Goal: Task Accomplishment & Management: Manage account settings

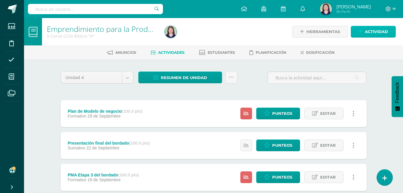
click at [364, 33] on link "Actividad" at bounding box center [373, 32] width 45 height 12
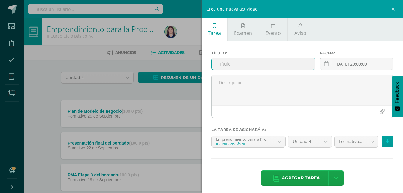
click at [279, 58] on input "text" at bounding box center [264, 64] width 104 height 12
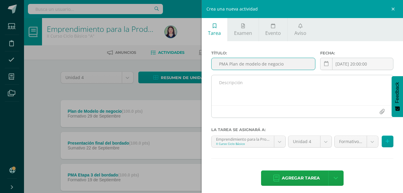
type input "PMA Plan de modelo de negocio"
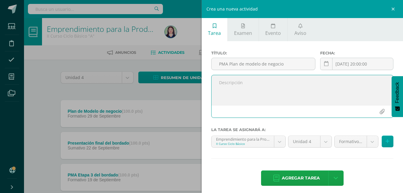
click at [284, 87] on textarea at bounding box center [303, 90] width 182 height 30
click at [261, 89] on textarea "Elaboración de un" at bounding box center [303, 90] width 182 height 30
type textarea "Elaboración de un plan de modelo de negocio"
click at [325, 59] on link at bounding box center [326, 64] width 12 height 12
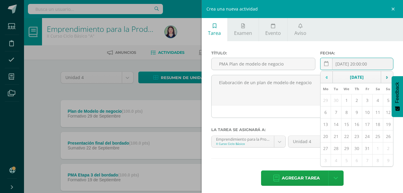
click at [322, 80] on td at bounding box center [327, 77] width 12 height 12
click at [324, 162] on td "6" at bounding box center [326, 160] width 10 height 12
click at [381, 81] on td at bounding box center [387, 77] width 12 height 12
click at [322, 112] on td "6" at bounding box center [326, 112] width 10 height 12
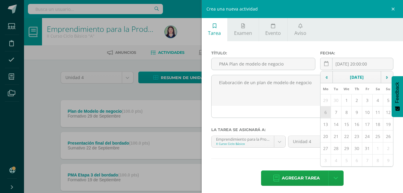
type input "2025-10-06"
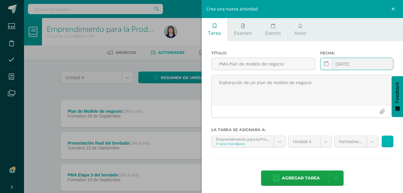
click at [382, 143] on button at bounding box center [388, 141] width 12 height 12
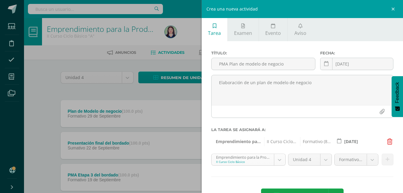
click at [279, 165] on body "Estudiantes Disciplina Asistencia Mis cursos Archivos Soporte Ayuda Reportar un…" at bounding box center [201, 195] width 403 height 390
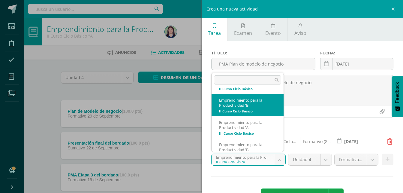
scroll to position [226, 0]
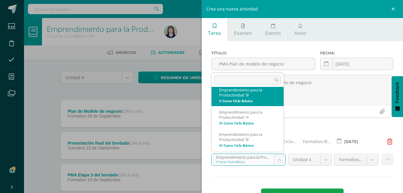
select select "228172"
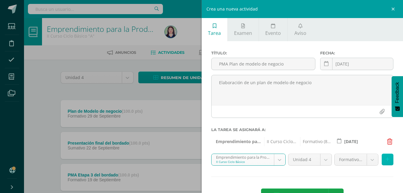
click at [386, 161] on button at bounding box center [388, 159] width 12 height 12
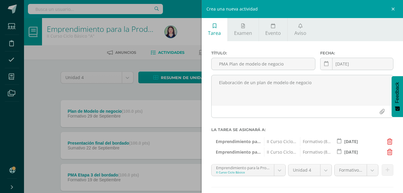
scroll to position [32, 0]
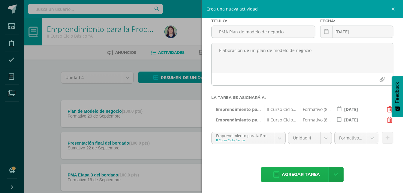
click at [303, 179] on span "Agregar tarea" at bounding box center [301, 174] width 38 height 15
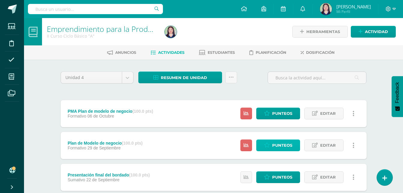
click at [289, 146] on span "Punteos" at bounding box center [282, 145] width 20 height 11
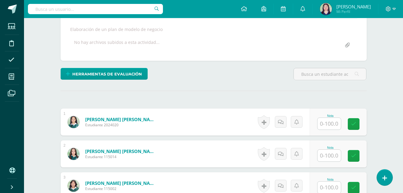
scroll to position [106, 0]
click at [338, 126] on input "text" at bounding box center [329, 123] width 23 height 12
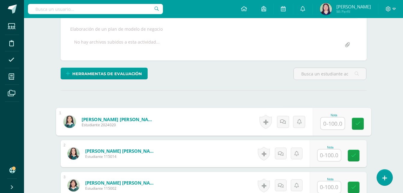
scroll to position [107, 0]
type input "90"
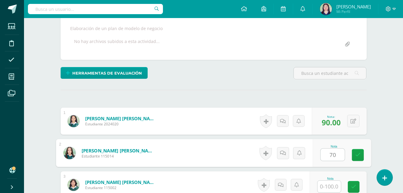
scroll to position [107, 0]
type input "70"
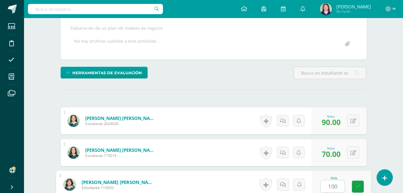
type input "100"
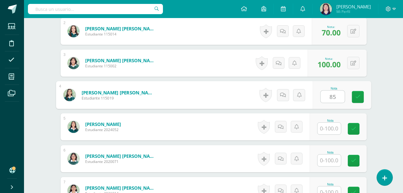
type input "85"
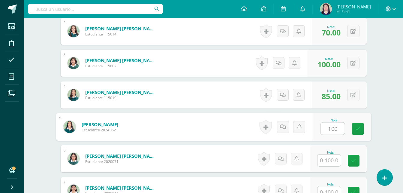
type input "100"
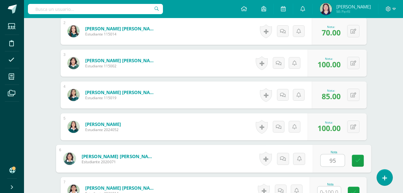
type input "95"
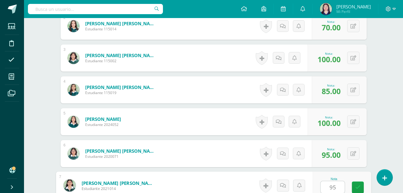
type input "95"
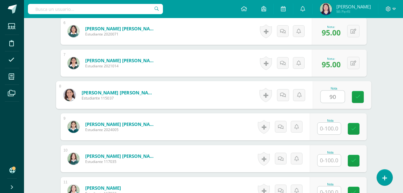
type input "90"
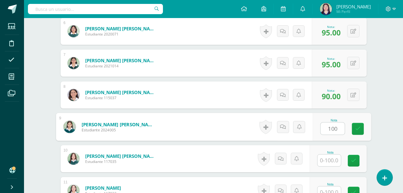
type input "100"
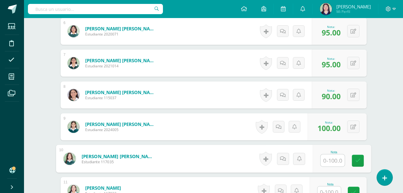
type input "q"
type input "100"
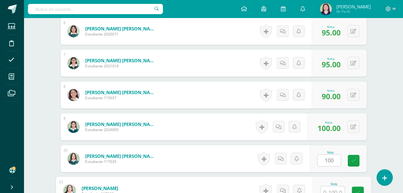
scroll to position [361, 0]
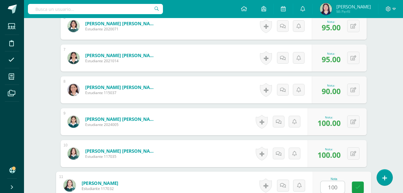
type input "100"
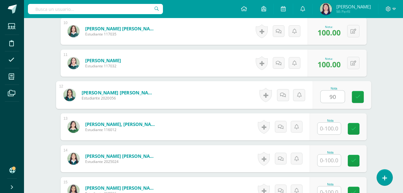
type input "90"
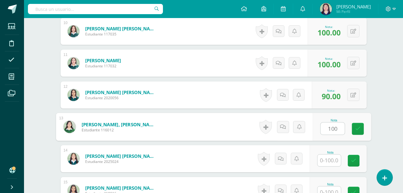
type input "100"
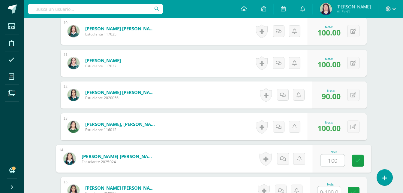
type input "100"
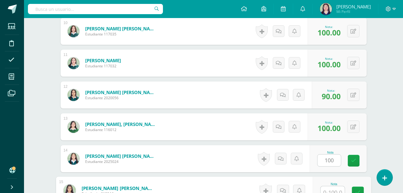
scroll to position [488, 0]
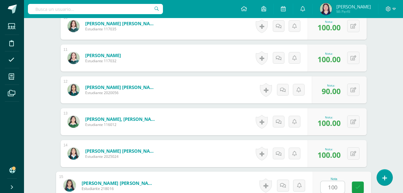
type input "100"
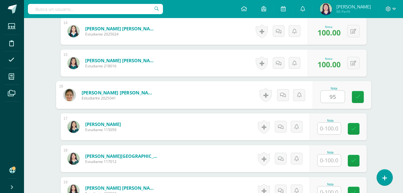
type input "95"
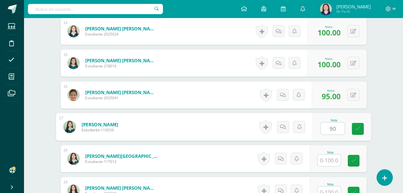
type input "90"
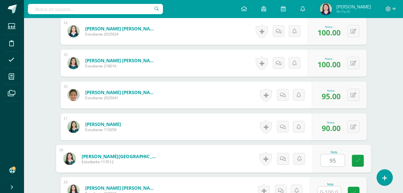
type input "95"
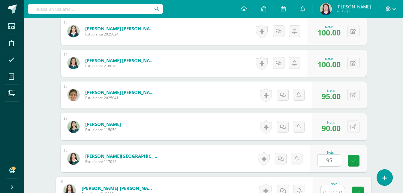
scroll to position [615, 0]
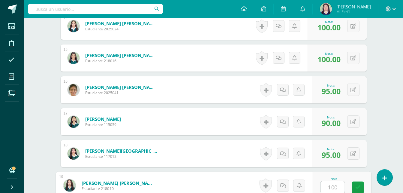
type input "100"
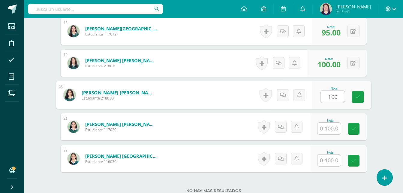
type input "100"
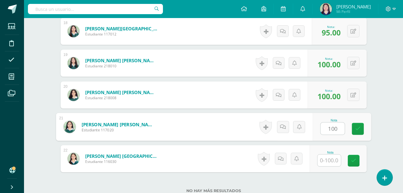
type input "100"
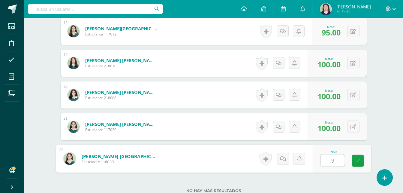
type input "90"
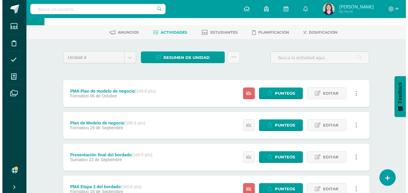
scroll to position [20, 0]
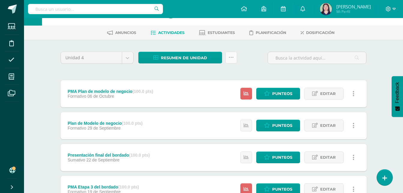
click at [231, 57] on icon at bounding box center [231, 57] width 5 height 5
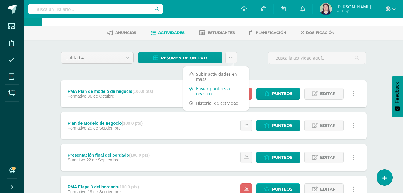
click at [193, 91] on link "Enviar punteos a revision" at bounding box center [216, 91] width 66 height 14
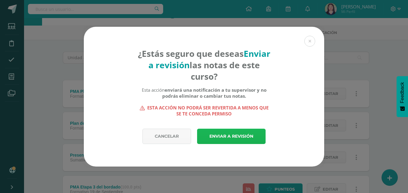
click at [245, 134] on link "Enviar a revisión" at bounding box center [231, 135] width 68 height 15
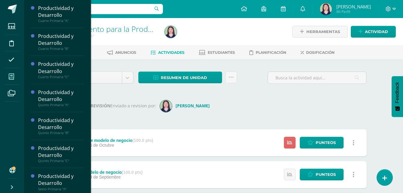
click at [15, 80] on span at bounding box center [12, 77] width 14 height 14
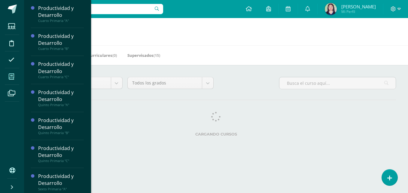
click at [189, 147] on div "Todos los niveles Todos los niveles Ciclo Básico Preprimaria [GEOGRAPHIC_DATA] …" at bounding box center [216, 108] width 384 height 86
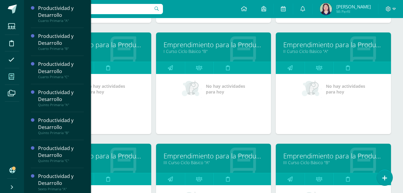
scroll to position [413, 0]
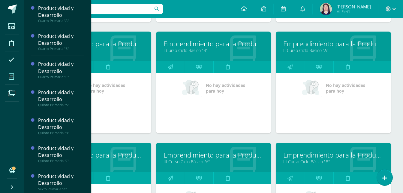
click at [123, 153] on link "Emprendimiento para la Productividad" at bounding box center [94, 154] width 100 height 9
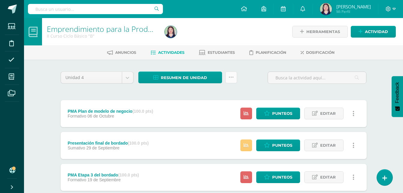
click at [234, 75] on link at bounding box center [231, 77] width 12 height 12
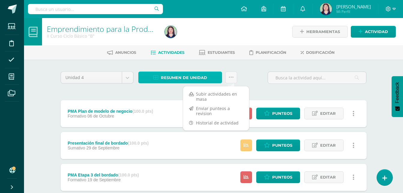
click at [208, 76] on link "Resumen de unidad" at bounding box center [180, 77] width 84 height 12
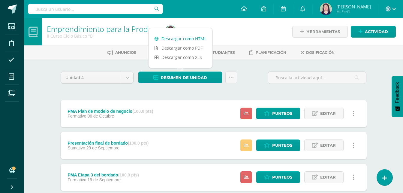
click at [192, 39] on link "Descargar como HTML" at bounding box center [181, 38] width 64 height 9
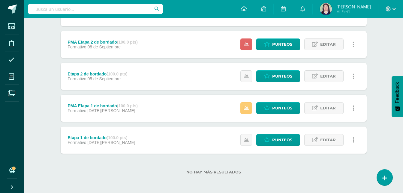
scroll to position [197, 0]
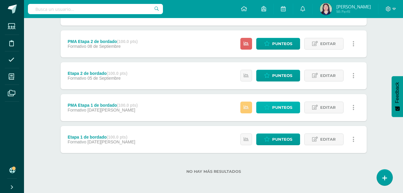
click at [285, 107] on span "Punteos" at bounding box center [282, 107] width 20 height 11
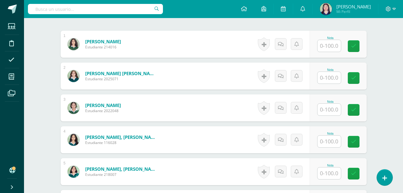
scroll to position [352, 0]
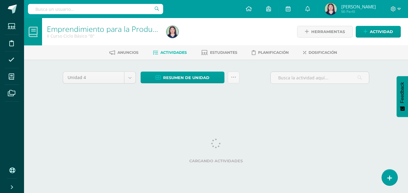
click at [170, 84] on div "Resumen de unidad Descargar como HTML Descargar como PDF Descargar como XLS Sub…" at bounding box center [190, 79] width 104 height 17
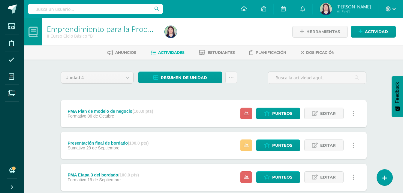
scroll to position [168, 0]
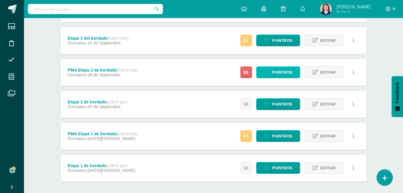
click at [262, 71] on link "Punteos" at bounding box center [278, 72] width 44 height 12
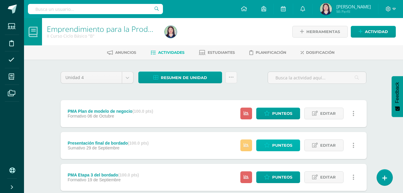
click at [274, 144] on span "Punteos" at bounding box center [282, 145] width 20 height 11
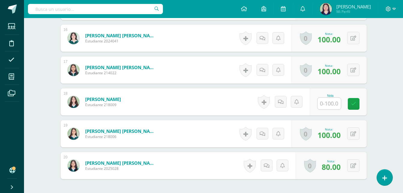
scroll to position [672, 0]
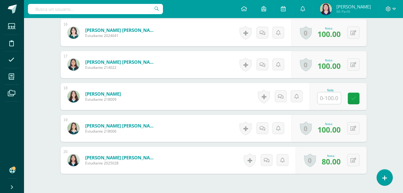
click at [333, 101] on input "text" at bounding box center [329, 98] width 23 height 12
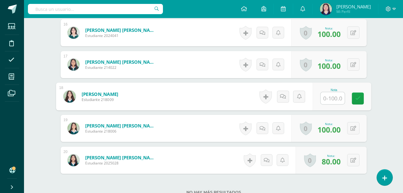
scroll to position [673, 0]
type input "90"
click at [359, 96] on icon at bounding box center [357, 97] width 5 height 5
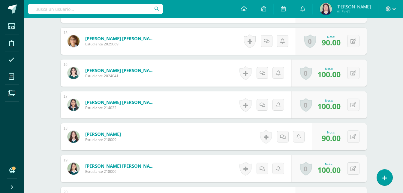
scroll to position [660, 0]
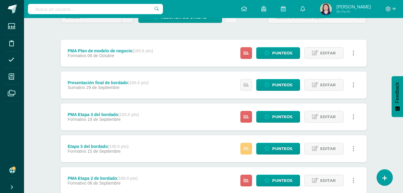
scroll to position [63, 0]
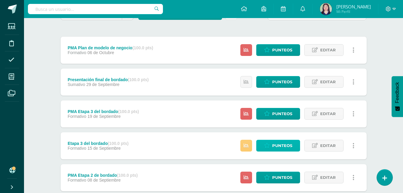
click at [270, 145] on link "Punteos" at bounding box center [278, 146] width 44 height 12
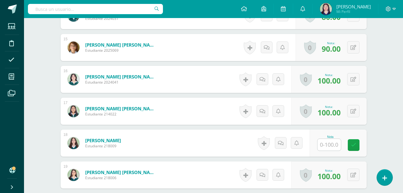
scroll to position [635, 0]
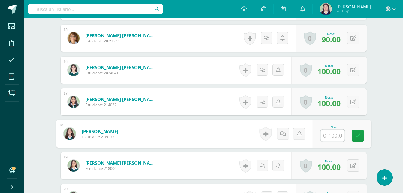
click at [318, 136] on div "Nota" at bounding box center [341, 134] width 59 height 28
type input "95"
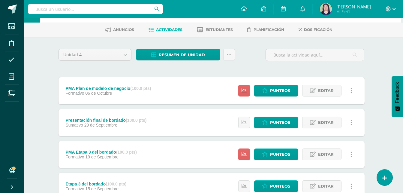
scroll to position [0, 2]
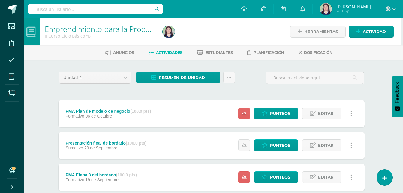
click at [176, 133] on div "Presentación final de bordado (100.0 pts) [GEOGRAPHIC_DATA] [DATE] Estatus de A…" at bounding box center [212, 145] width 306 height 27
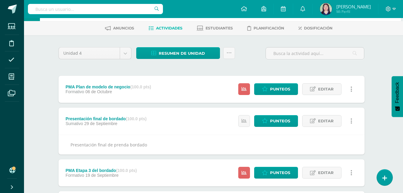
scroll to position [24, 2]
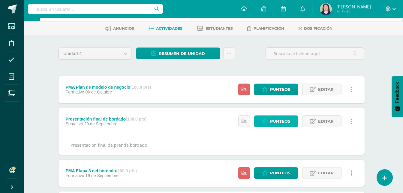
click at [264, 122] on icon at bounding box center [265, 121] width 6 height 5
click at [270, 122] on link "Punteos" at bounding box center [276, 121] width 44 height 12
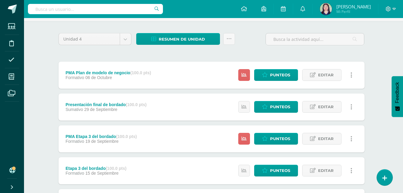
scroll to position [0, 2]
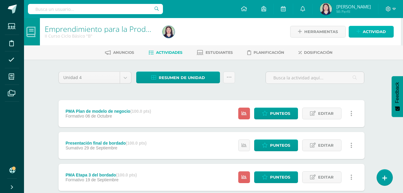
click at [370, 31] on span "Actividad" at bounding box center [374, 31] width 23 height 11
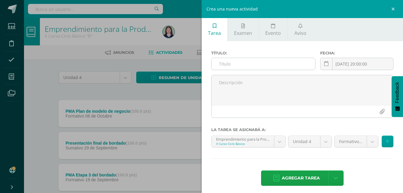
click at [280, 65] on input "text" at bounding box center [264, 64] width 104 height 12
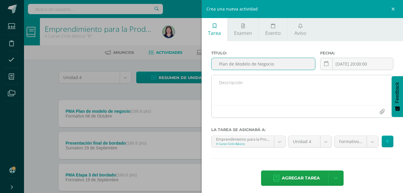
type input "Plan de Modelo de Negocio"
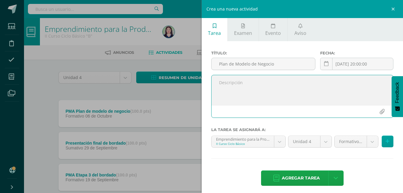
click at [222, 89] on textarea at bounding box center [303, 90] width 182 height 30
type textarea "Elaboración de un modelo de negocio"
click at [327, 65] on link at bounding box center [326, 64] width 12 height 12
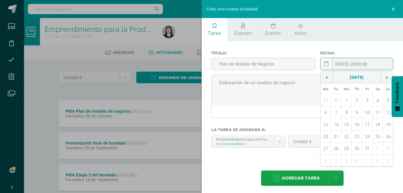
click at [323, 101] on td "29" at bounding box center [326, 100] width 10 height 12
click at [326, 80] on icon at bounding box center [327, 77] width 2 height 4
click at [322, 148] on td "29" at bounding box center [326, 148] width 10 height 12
type input "[DATE]"
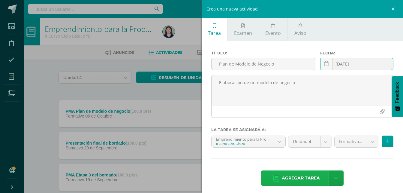
click at [306, 179] on span "Agregar tarea" at bounding box center [301, 177] width 38 height 15
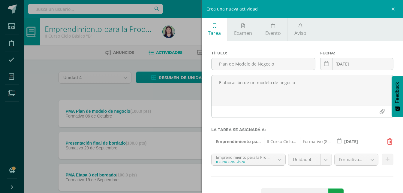
scroll to position [22, 0]
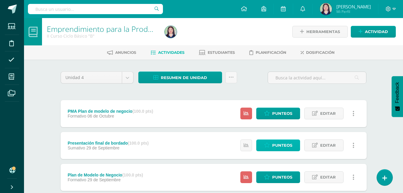
click at [267, 146] on icon at bounding box center [267, 145] width 6 height 5
click at [265, 140] on link "Punteos" at bounding box center [278, 145] width 44 height 12
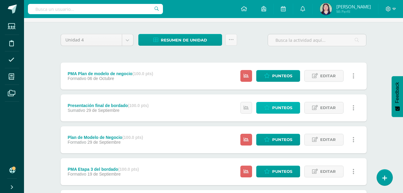
scroll to position [38, 0]
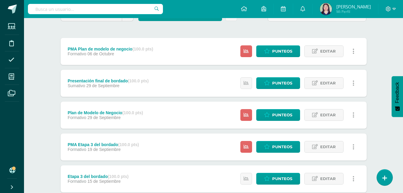
scroll to position [63, 0]
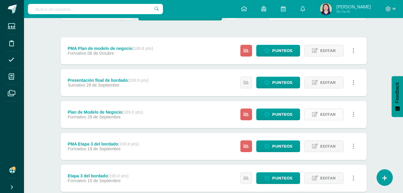
click at [321, 115] on span "Editar" at bounding box center [328, 114] width 16 height 11
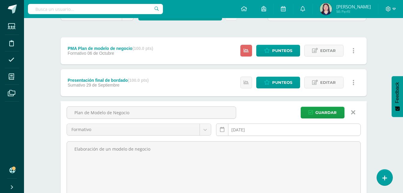
click at [223, 131] on icon at bounding box center [222, 129] width 5 height 5
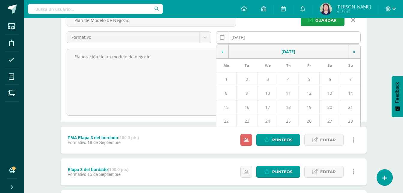
scroll to position [156, 0]
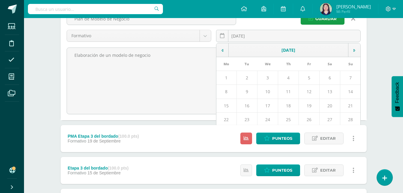
click at [355, 50] on icon at bounding box center [355, 50] width 2 height 4
click at [245, 75] on td "30" at bounding box center [247, 78] width 21 height 14
click at [222, 50] on icon at bounding box center [223, 50] width 2 height 4
click at [234, 71] on td "1" at bounding box center [226, 78] width 20 height 14
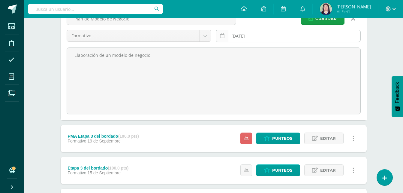
click at [221, 35] on icon at bounding box center [222, 35] width 5 height 5
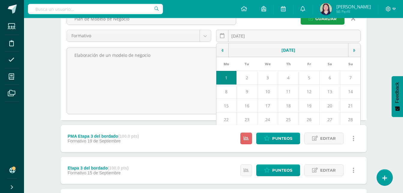
click at [355, 47] on td at bounding box center [354, 50] width 12 height 14
click at [271, 79] on td "1" at bounding box center [268, 78] width 21 height 14
type input "[DATE]"
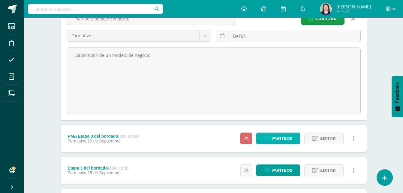
click at [285, 138] on span "Punteos" at bounding box center [282, 138] width 20 height 11
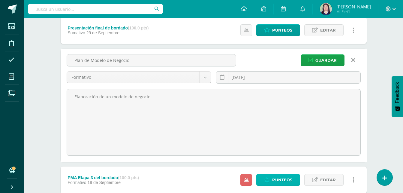
scroll to position [114, 0]
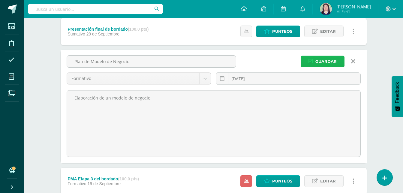
click at [317, 56] on button "Guardar" at bounding box center [323, 62] width 44 height 12
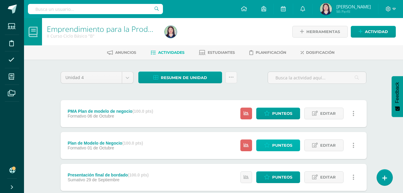
click at [286, 144] on span "Punteos" at bounding box center [282, 145] width 20 height 11
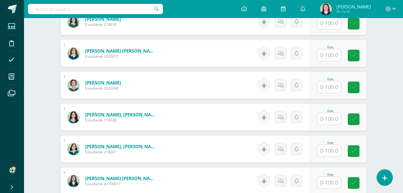
click at [332, 26] on input "text" at bounding box center [329, 23] width 23 height 12
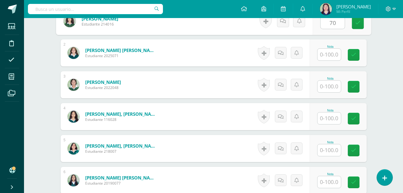
scroll to position [207, 0]
type input "70"
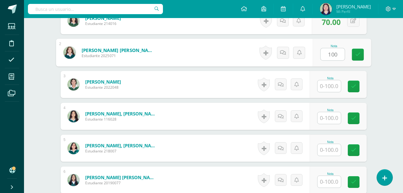
type input "100"
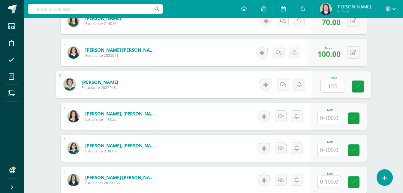
type input "100"
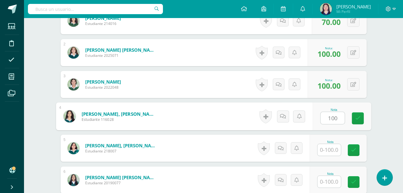
type input "100"
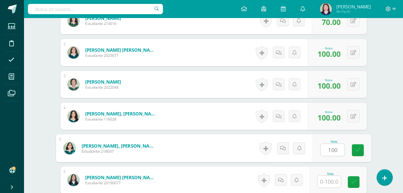
type input "100"
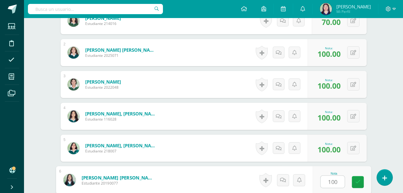
type input "100"
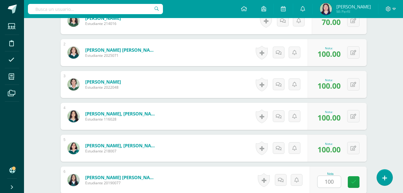
scroll to position [324, 0]
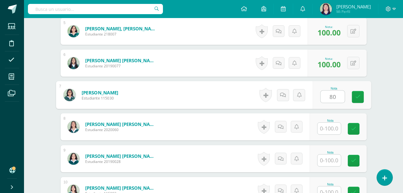
type input "80"
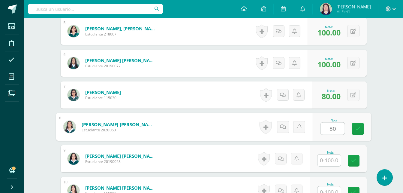
type input "80"
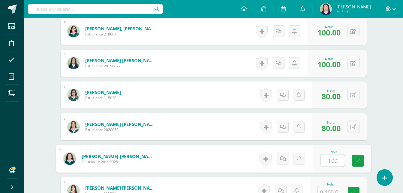
type input "100"
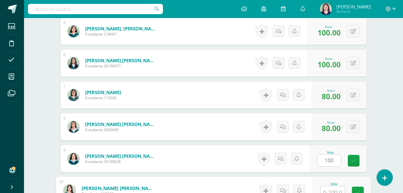
scroll to position [329, 0]
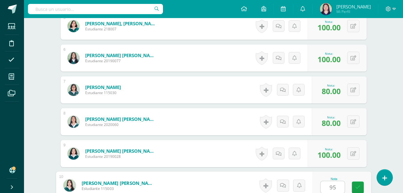
type input "95"
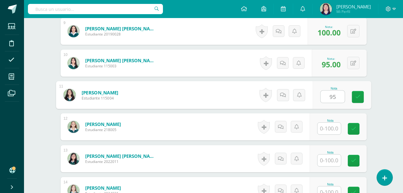
type input "95"
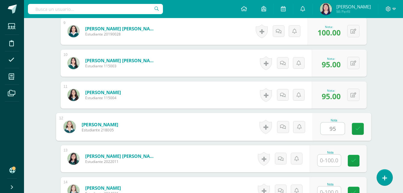
type input "95"
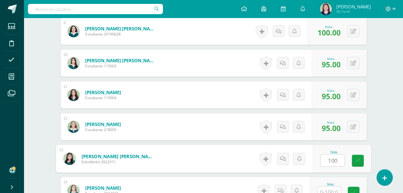
type input "100"
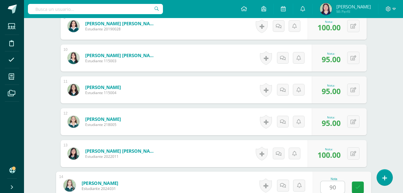
type input "90"
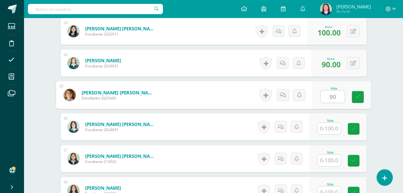
type input "90"
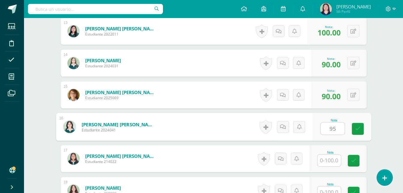
type input "95"
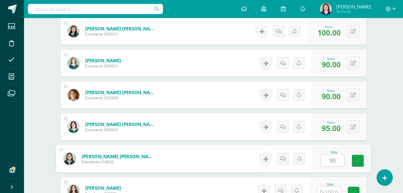
type input "95"
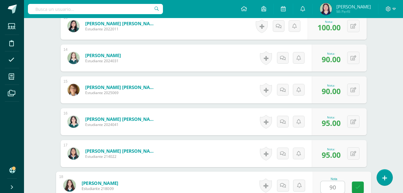
type input "90"
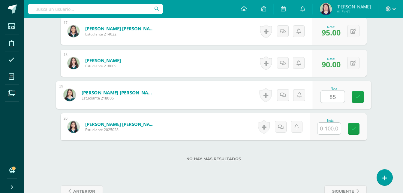
type input "85"
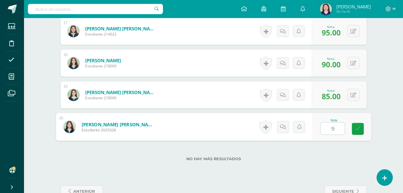
type input "95"
click at [355, 127] on icon at bounding box center [357, 128] width 5 height 5
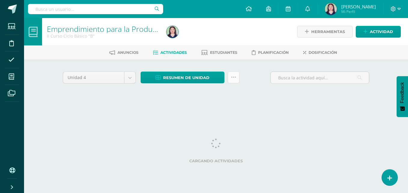
click at [234, 76] on icon at bounding box center [233, 77] width 5 height 5
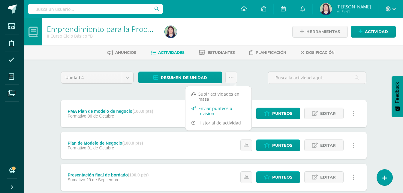
click at [228, 107] on link "Enviar punteos a revision" at bounding box center [218, 111] width 66 height 14
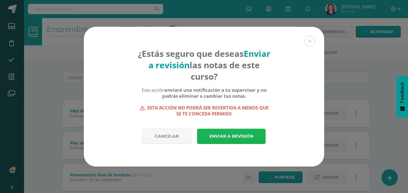
click at [225, 134] on link "Enviar a revisión" at bounding box center [231, 135] width 68 height 15
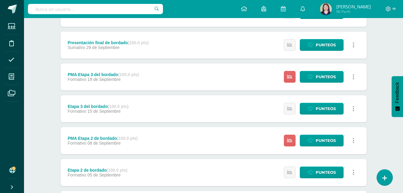
scroll to position [162, 0]
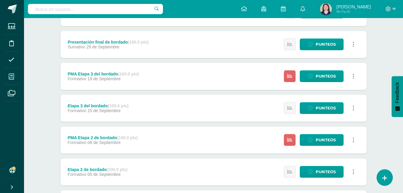
click at [17, 73] on span at bounding box center [12, 77] width 14 height 14
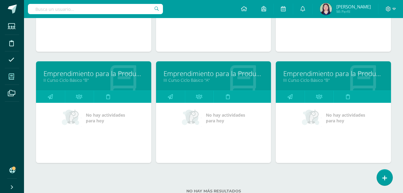
scroll to position [514, 0]
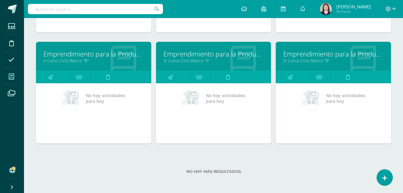
click at [241, 51] on link "Emprendimiento para la Productividad" at bounding box center [214, 53] width 100 height 9
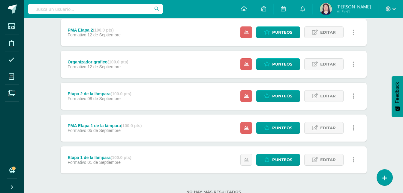
scroll to position [188, 0]
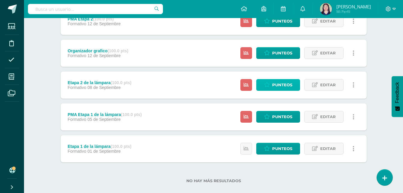
click at [283, 86] on span "Punteos" at bounding box center [282, 84] width 20 height 11
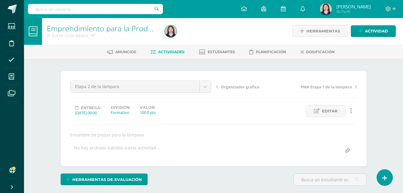
scroll to position [1, 0]
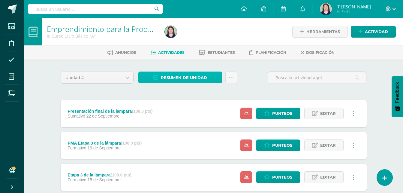
click at [192, 74] on span "Resumen de unidad" at bounding box center [184, 77] width 46 height 11
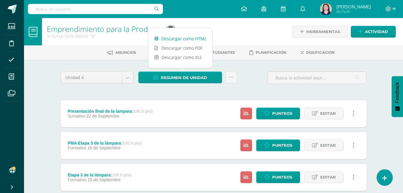
click at [175, 40] on link "Descargar como HTML" at bounding box center [181, 38] width 64 height 9
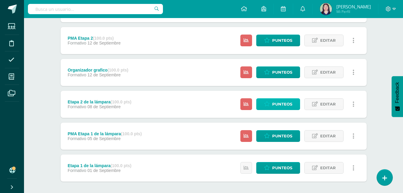
click at [265, 101] on link "Punteos" at bounding box center [278, 104] width 44 height 12
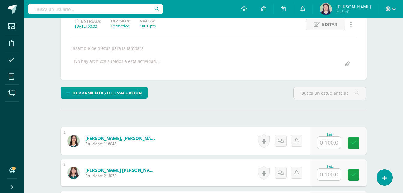
scroll to position [87, 0]
click at [315, 147] on div "Nota" at bounding box center [338, 140] width 57 height 27
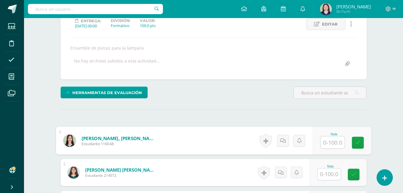
click at [324, 148] on input "text" at bounding box center [333, 142] width 24 height 12
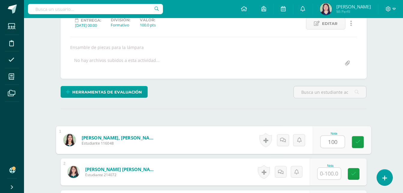
type input "100"
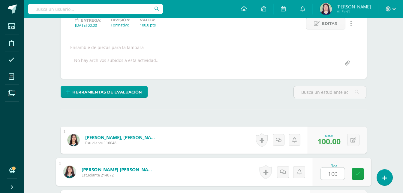
type input "100"
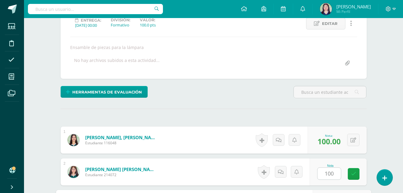
scroll to position [197, 0]
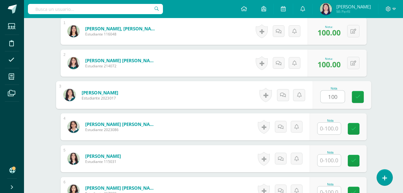
type input "100"
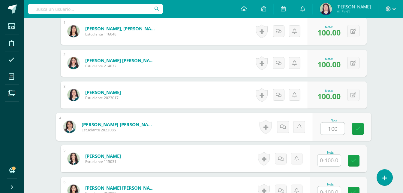
type input "100"
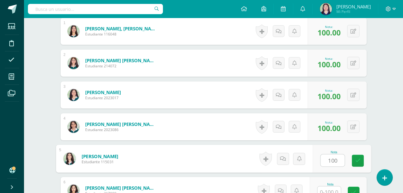
type input "100"
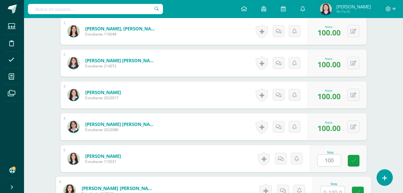
scroll to position [202, 0]
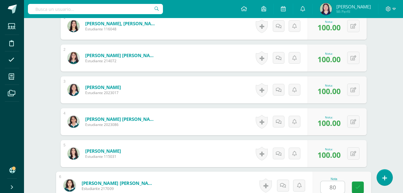
type input "80"
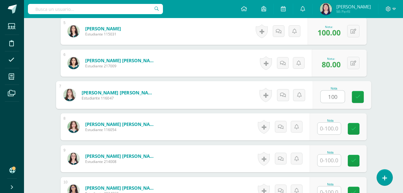
type input "100"
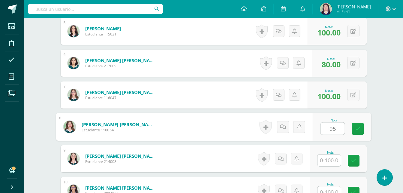
type input "95"
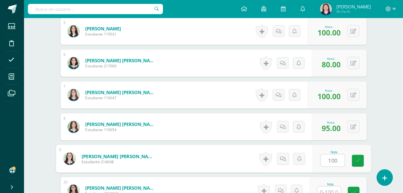
type input "100"
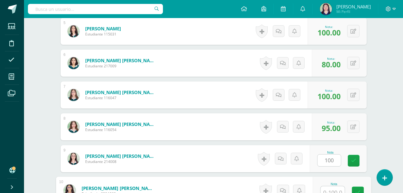
scroll to position [329, 0]
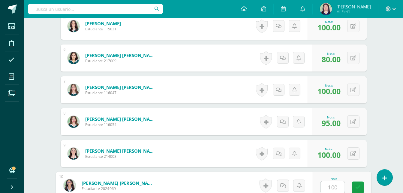
type input "100"
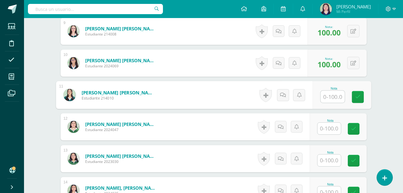
type input "9"
type input "100"
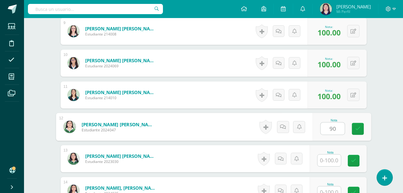
type input "90"
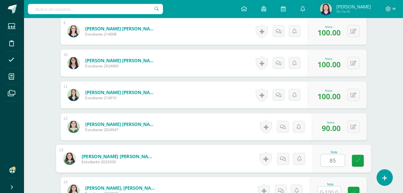
type input "85"
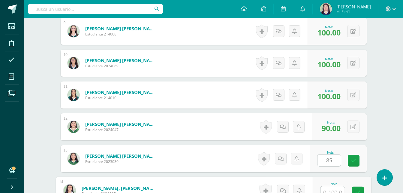
scroll to position [456, 0]
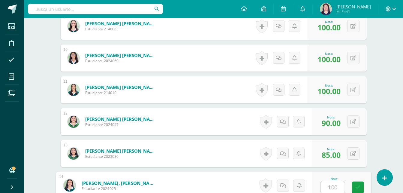
type input "100"
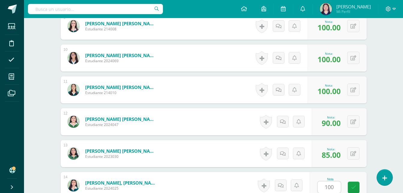
scroll to position [578, 0]
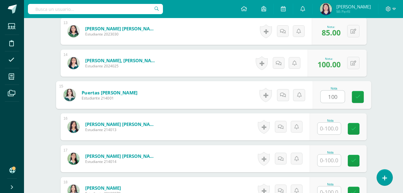
type input "100"
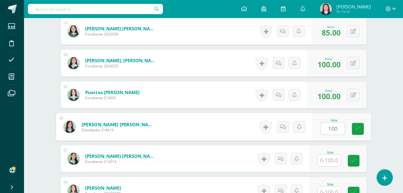
type input "100"
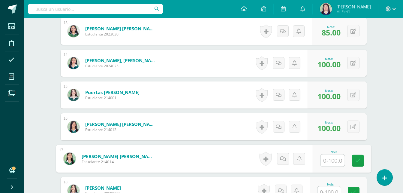
type input "9"
type input "85"
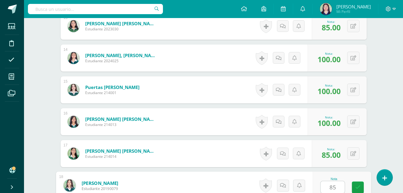
type input "85"
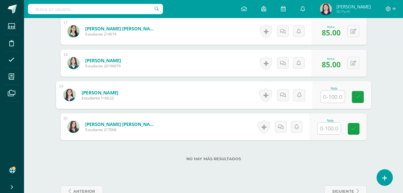
type input "5"
type input "100"
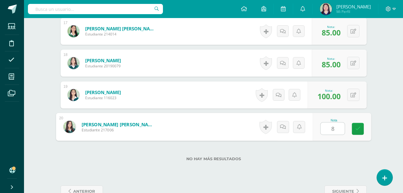
type input "85"
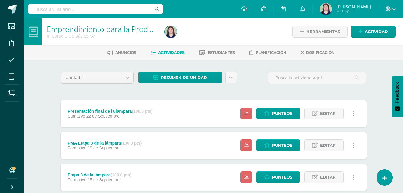
scroll to position [168, 0]
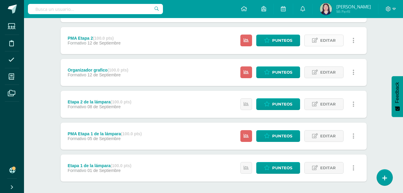
click at [324, 42] on span "Editar" at bounding box center [328, 40] width 16 height 11
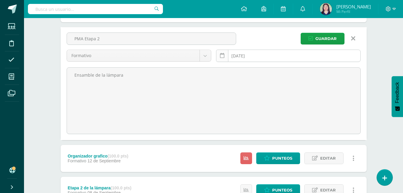
click at [222, 53] on link at bounding box center [222, 56] width 12 height 12
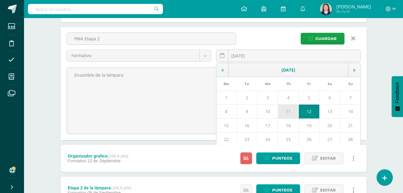
click at [289, 113] on td "11" at bounding box center [288, 111] width 21 height 14
type input "2025-09-11"
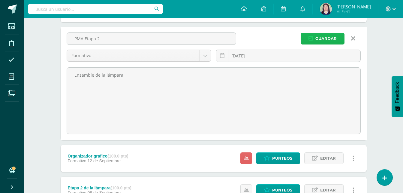
click at [313, 41] on icon "submit" at bounding box center [311, 38] width 5 height 5
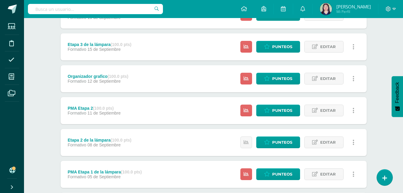
scroll to position [129, 0]
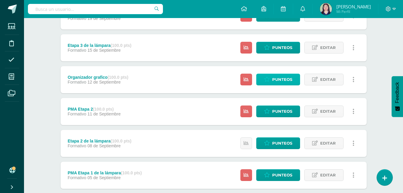
click at [272, 78] on link "Punteos" at bounding box center [278, 80] width 44 height 12
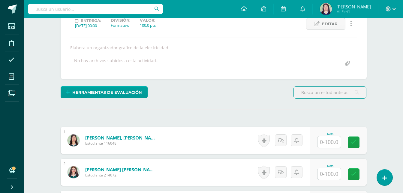
scroll to position [88, 0]
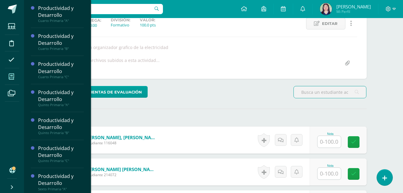
click at [12, 74] on icon at bounding box center [11, 77] width 5 height 6
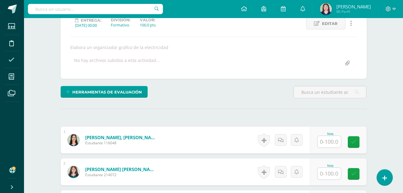
click at [11, 64] on span at bounding box center [12, 60] width 14 height 14
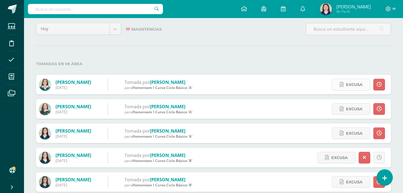
click at [341, 84] on icon at bounding box center [342, 84] width 4 height 5
click at [249, 61] on label "Tomadas en mi área" at bounding box center [213, 64] width 355 height 12
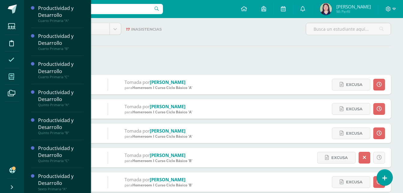
click at [17, 77] on span at bounding box center [12, 77] width 14 height 14
click at [8, 76] on span at bounding box center [12, 77] width 14 height 14
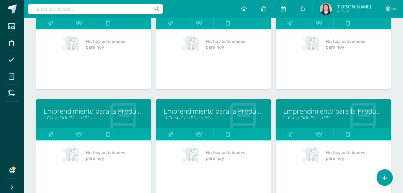
scroll to position [462, 0]
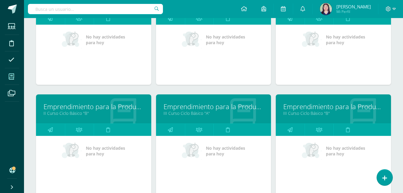
click at [372, 108] on link "Emprendimiento para la Productividad" at bounding box center [333, 106] width 100 height 9
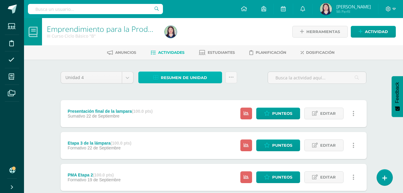
click at [193, 82] on span "Resumen de unidad" at bounding box center [184, 77] width 46 height 11
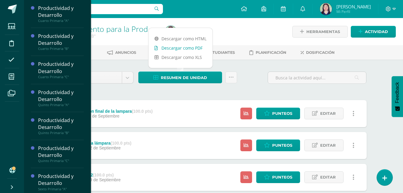
click at [172, 43] on link "Descargar como PDF" at bounding box center [181, 47] width 64 height 9
click at [153, 36] on link "Descargar como HTML" at bounding box center [181, 38] width 64 height 9
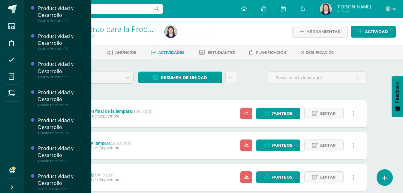
click at [267, 100] on div "Estatus de Actividad: 22 Estudiantes sin calificar 0 Estudiantes con cero Media…" at bounding box center [298, 113] width 135 height 27
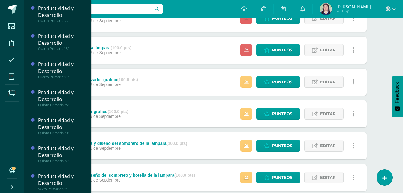
scroll to position [186, 0]
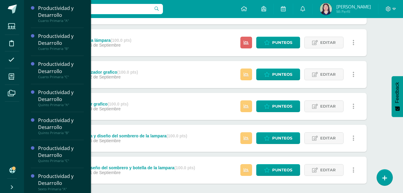
click at [164, 47] on div "Etapa 2 de la lámpara (100.0 pts) Formativo [DATE] Estatus de Actividad: 22 Est…" at bounding box center [214, 42] width 306 height 27
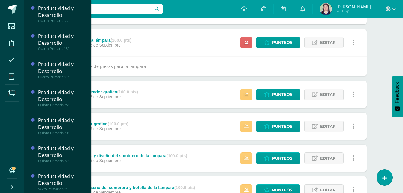
click at [12, 185] on icon at bounding box center [12, 187] width 5 height 6
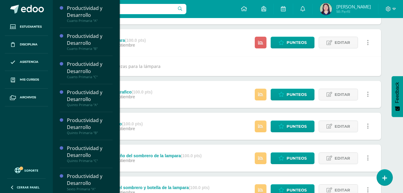
click at [12, 189] on icon at bounding box center [12, 187] width 5 height 6
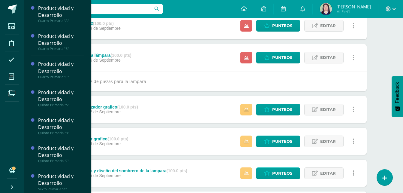
scroll to position [167, 0]
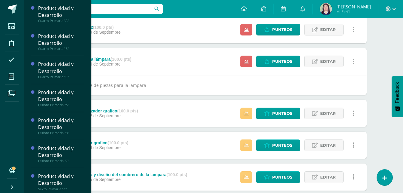
click at [393, 102] on button "Feedback" at bounding box center [397, 96] width 11 height 41
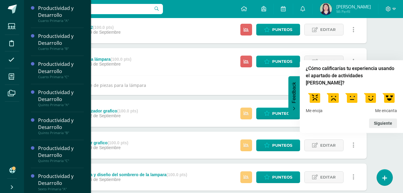
click at [396, 54] on div "Emprendimiento para la Productividad III Curso Ciclo Básico "B" Herramientas De…" at bounding box center [213, 56] width 379 height 411
click at [397, 45] on div "Emprendimiento para la Productividad III Curso Ciclo Básico "B" Herramientas De…" at bounding box center [213, 56] width 379 height 411
click at [157, 68] on div "Etapa 2 de la lámpara (100.0 pts) Formativo [DATE] Estatus de Actividad: 22 Est…" at bounding box center [214, 61] width 306 height 27
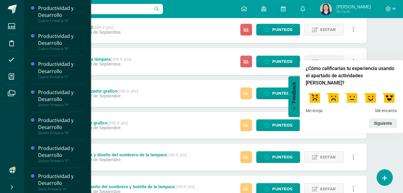
click at [107, 58] on div "Etapa 2 de la lámpara (100.0 pts)" at bounding box center [100, 59] width 64 height 5
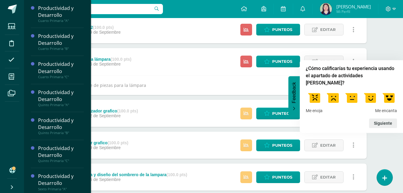
click at [107, 58] on div "Etapa 2 de la lámpara (100.0 pts)" at bounding box center [100, 59] width 64 height 5
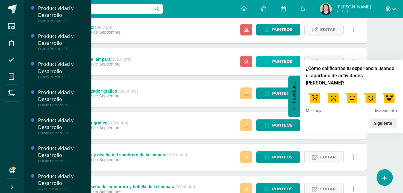
click at [270, 63] on link "Punteos" at bounding box center [278, 62] width 44 height 12
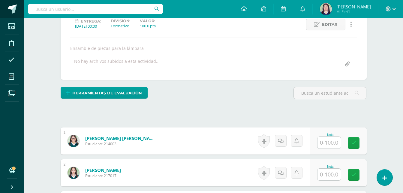
scroll to position [87, 0]
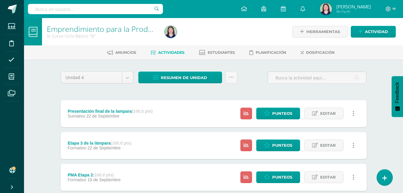
scroll to position [168, 0]
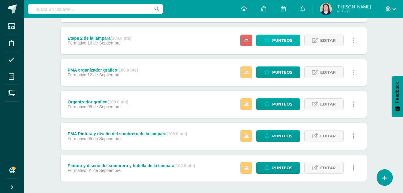
click at [269, 40] on icon at bounding box center [267, 40] width 6 height 5
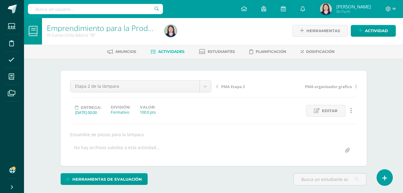
scroll to position [169, 0]
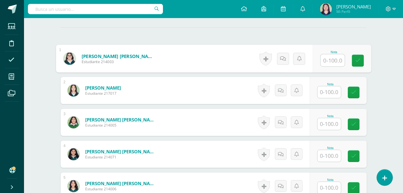
click at [332, 60] on input "text" at bounding box center [333, 60] width 24 height 12
type input "100"
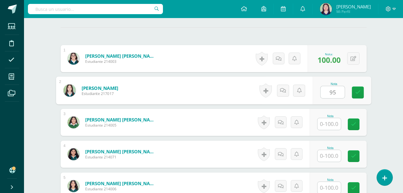
type input "95"
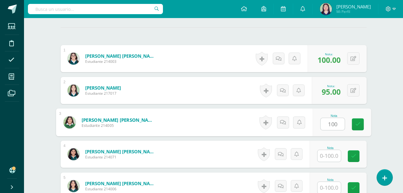
type input "100"
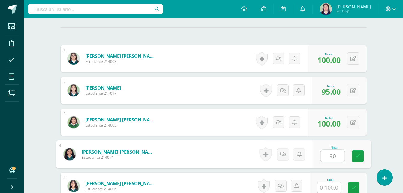
type input "90"
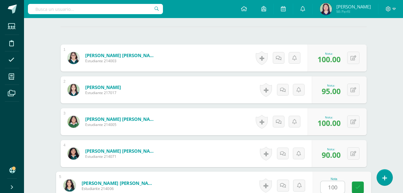
type input "100"
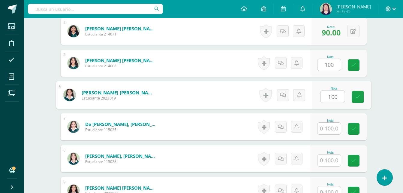
type input "100"
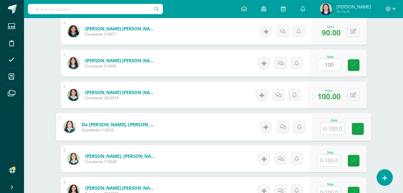
type input "1"
type input "95"
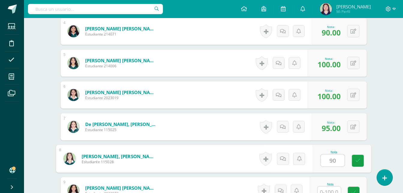
type input "90"
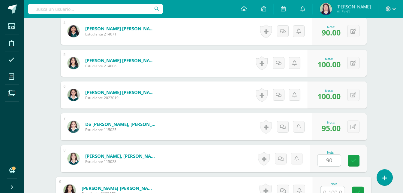
scroll to position [297, 0]
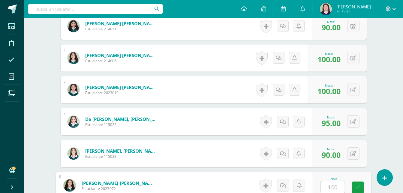
type input "100"
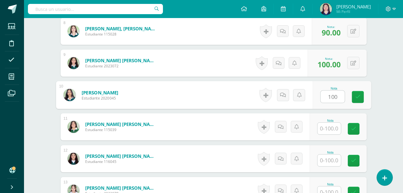
type input "100"
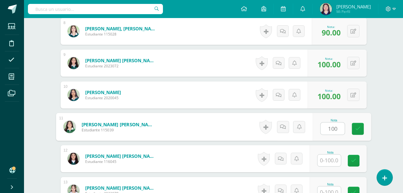
type input "100"
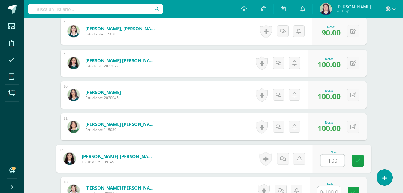
type input "100"
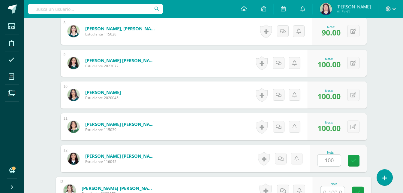
scroll to position [424, 0]
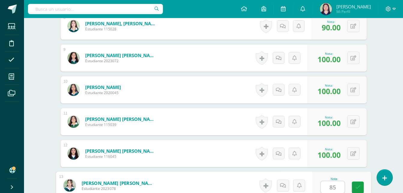
type input "85"
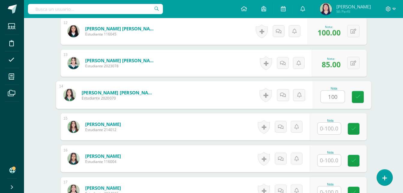
type input "100"
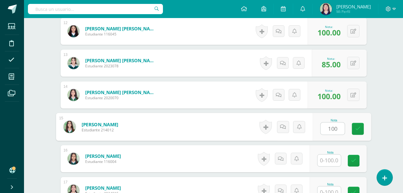
type input "100"
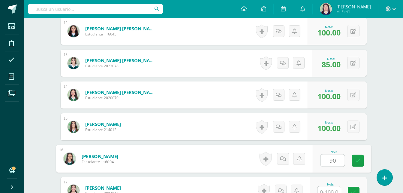
type input "90"
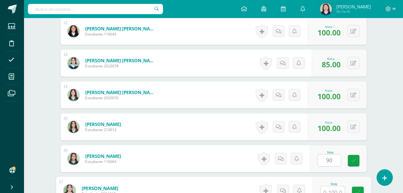
scroll to position [552, 0]
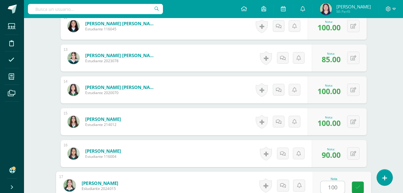
type input "100"
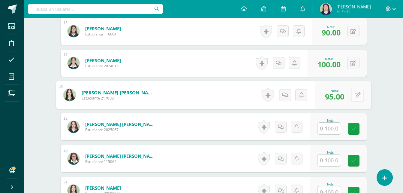
click at [351, 94] on div "0 Logros Logros obtenidos Aún no hay logros agregados Nota: 95.00" at bounding box center [343, 95] width 56 height 28
click at [358, 98] on button at bounding box center [357, 95] width 13 height 13
type input "100"
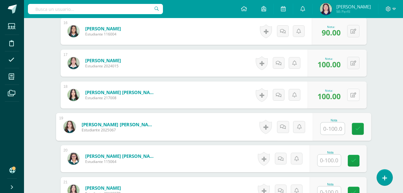
type input "9"
type input "100"
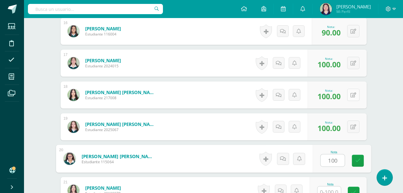
type input "100"
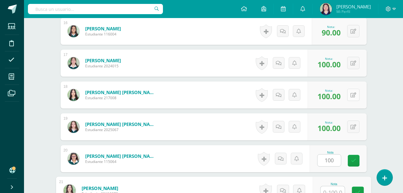
scroll to position [679, 0]
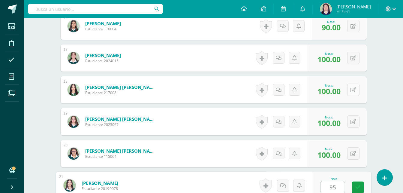
type input "95"
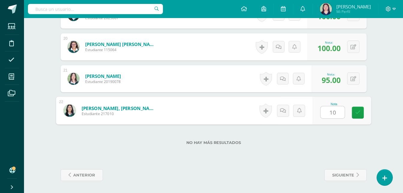
type input "100"
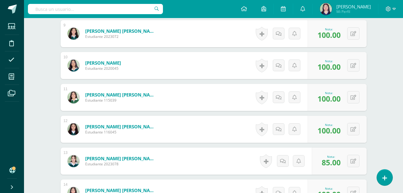
scroll to position [280, 0]
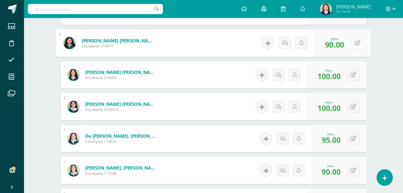
click at [349, 43] on div "0 Logros Logros obtenidos Aún no hay logros agregados Nota: 90.00" at bounding box center [343, 43] width 56 height 28
click at [357, 41] on icon at bounding box center [357, 42] width 6 height 5
type input "95"
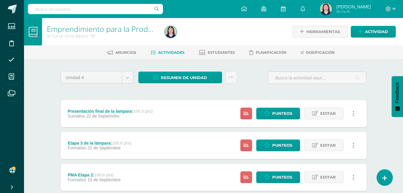
scroll to position [168, 0]
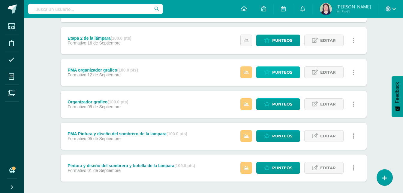
click at [263, 71] on link "Punteos" at bounding box center [278, 72] width 44 height 12
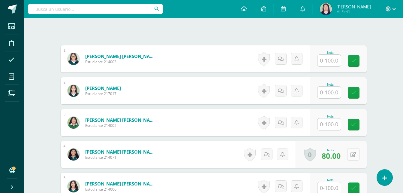
scroll to position [169, 0]
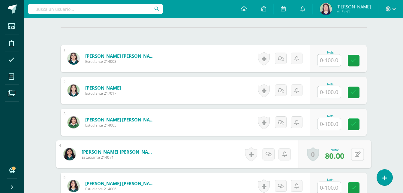
click at [355, 154] on icon at bounding box center [357, 153] width 6 height 5
type input "90"
click at [340, 159] on link at bounding box center [342, 156] width 12 height 12
